Goal: Task Accomplishment & Management: Complete application form

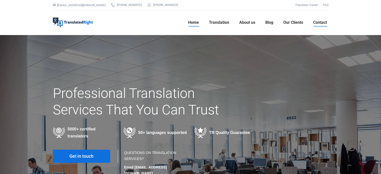
click at [315, 23] on span "Contact" at bounding box center [320, 22] width 14 height 5
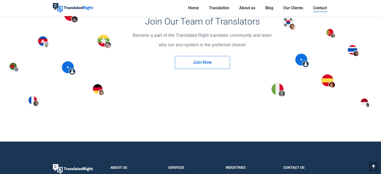
scroll to position [677, 0]
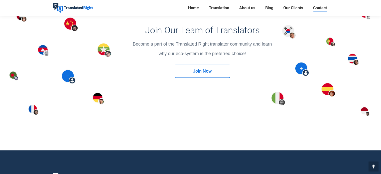
click at [219, 69] on link "Join Now" at bounding box center [202, 71] width 55 height 13
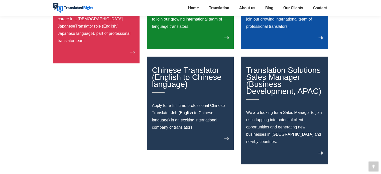
scroll to position [351, 0]
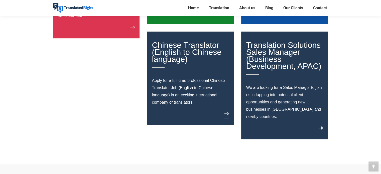
click at [227, 112] on link "View details" at bounding box center [226, 115] width 5 height 6
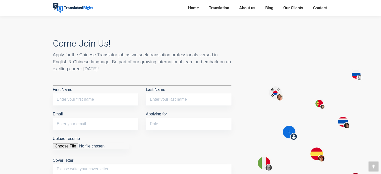
scroll to position [376, 0]
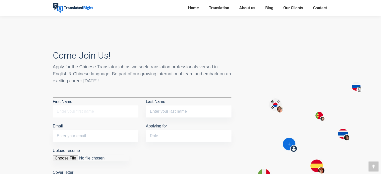
click at [108, 107] on input "First Name" at bounding box center [96, 111] width 86 height 12
type input "Kelley Lau"
type input "Lau"
type input "kelleylau27@gmail.com"
drag, startPoint x: 82, startPoint y: 101, endPoint x: 69, endPoint y: 103, distance: 13.1
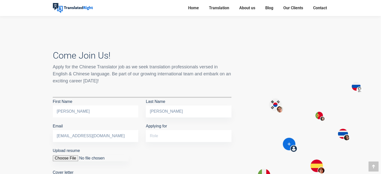
click at [69, 105] on input "Kelley Lau" at bounding box center [96, 111] width 86 height 12
type input "Kelley"
click at [100, 84] on div "Come Join Us! Apply for the Chinese Translator job as we seek translation profe…" at bounding box center [142, 143] width 179 height 187
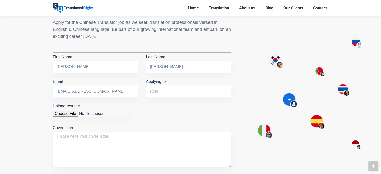
scroll to position [426, 0]
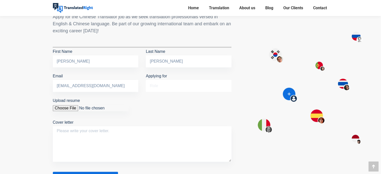
click at [151, 80] on input "Applying for" at bounding box center [189, 86] width 86 height 12
click at [167, 80] on input "Applying for" at bounding box center [189, 86] width 86 height 12
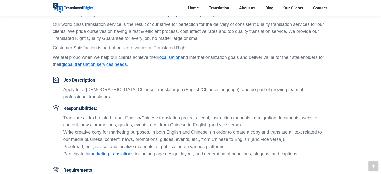
scroll to position [100, 0]
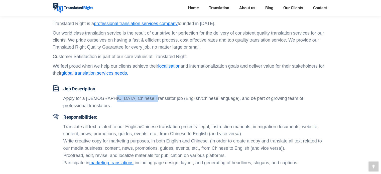
drag, startPoint x: 103, startPoint y: 98, endPoint x: 141, endPoint y: 98, distance: 38.1
click at [141, 98] on p "Apply for a full-time Chinese Translator job (English/Chinese language), and be…" at bounding box center [195, 102] width 265 height 15
copy p "Chinese Translator"
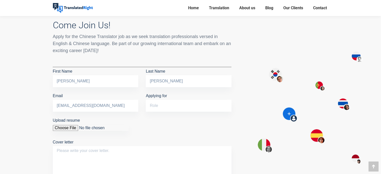
scroll to position [426, 0]
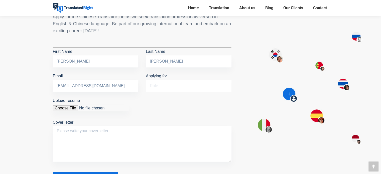
click at [161, 80] on input "Applying for" at bounding box center [189, 86] width 86 height 12
paste input "Chinese Translator"
type input "Chinese Translator"
click at [169, 101] on p "Upload resume Cover letter" at bounding box center [142, 130] width 179 height 67
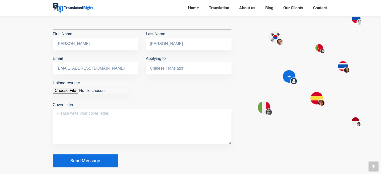
scroll to position [451, 0]
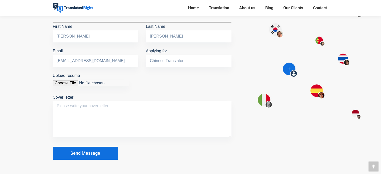
click at [69, 80] on input "Upload resume" at bounding box center [91, 83] width 76 height 6
click at [68, 80] on input "Upload resume" at bounding box center [91, 83] width 76 height 6
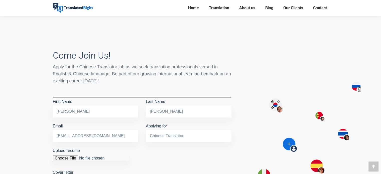
scroll to position [301, 0]
